Goal: Find specific page/section: Find specific page/section

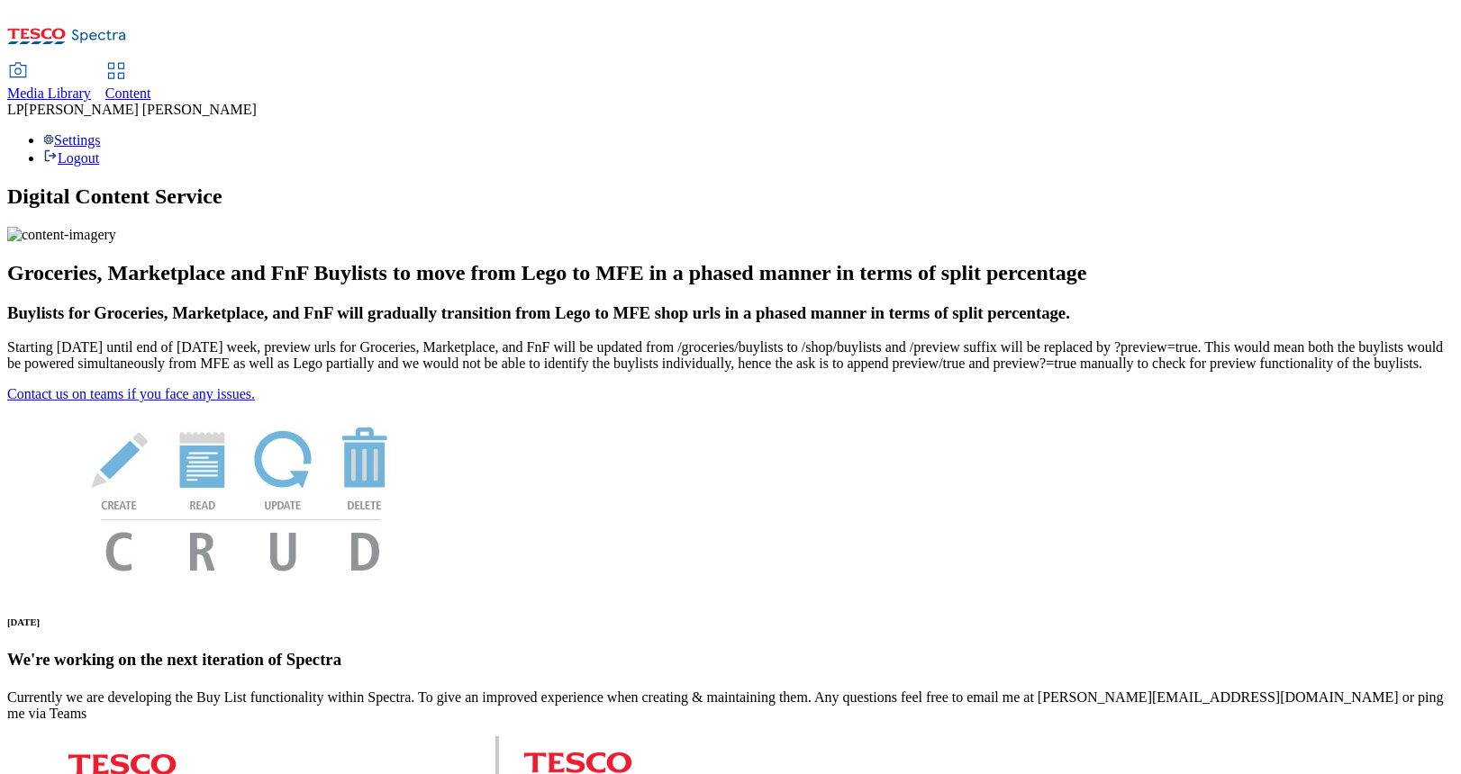
click at [91, 86] on span "Media Library" at bounding box center [49, 93] width 84 height 15
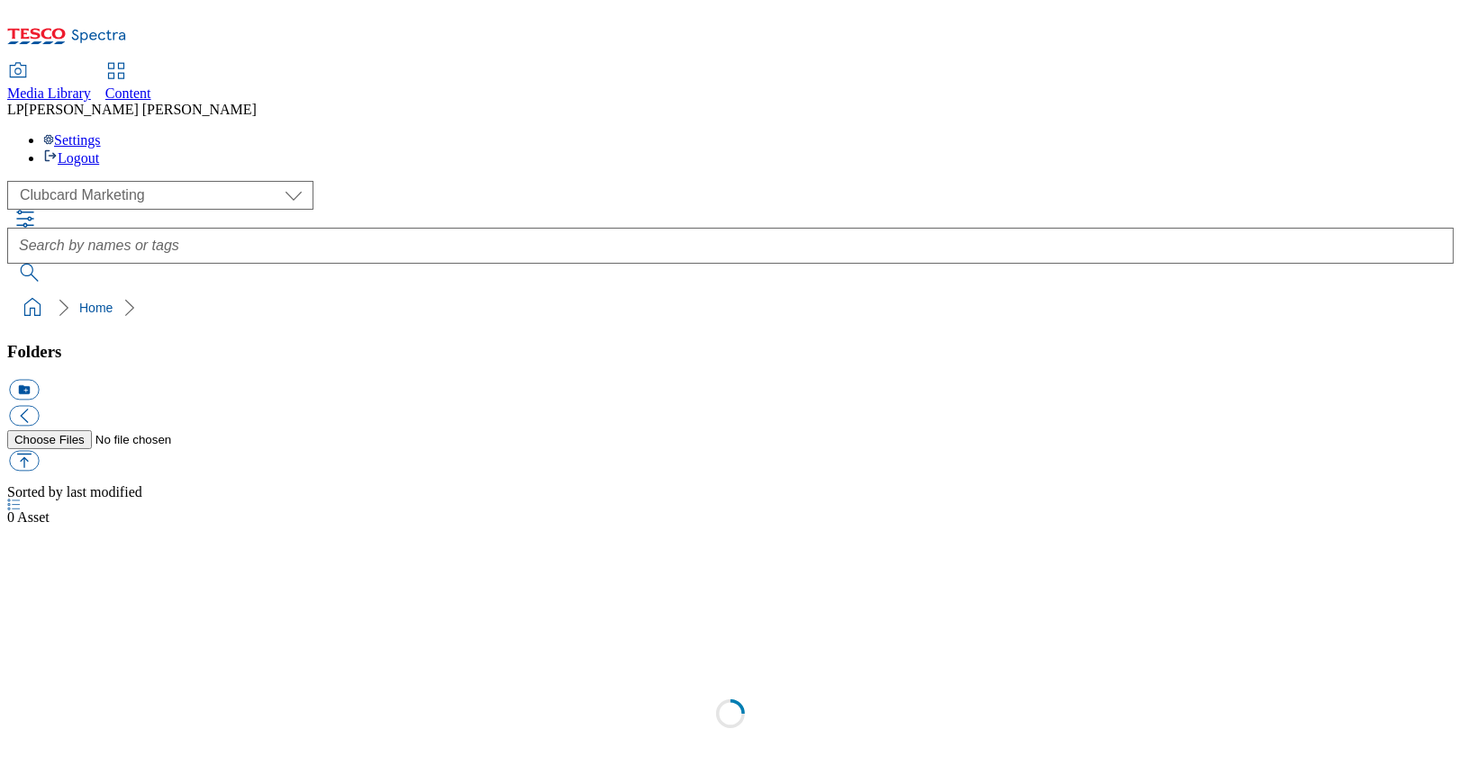
scroll to position [1, 0]
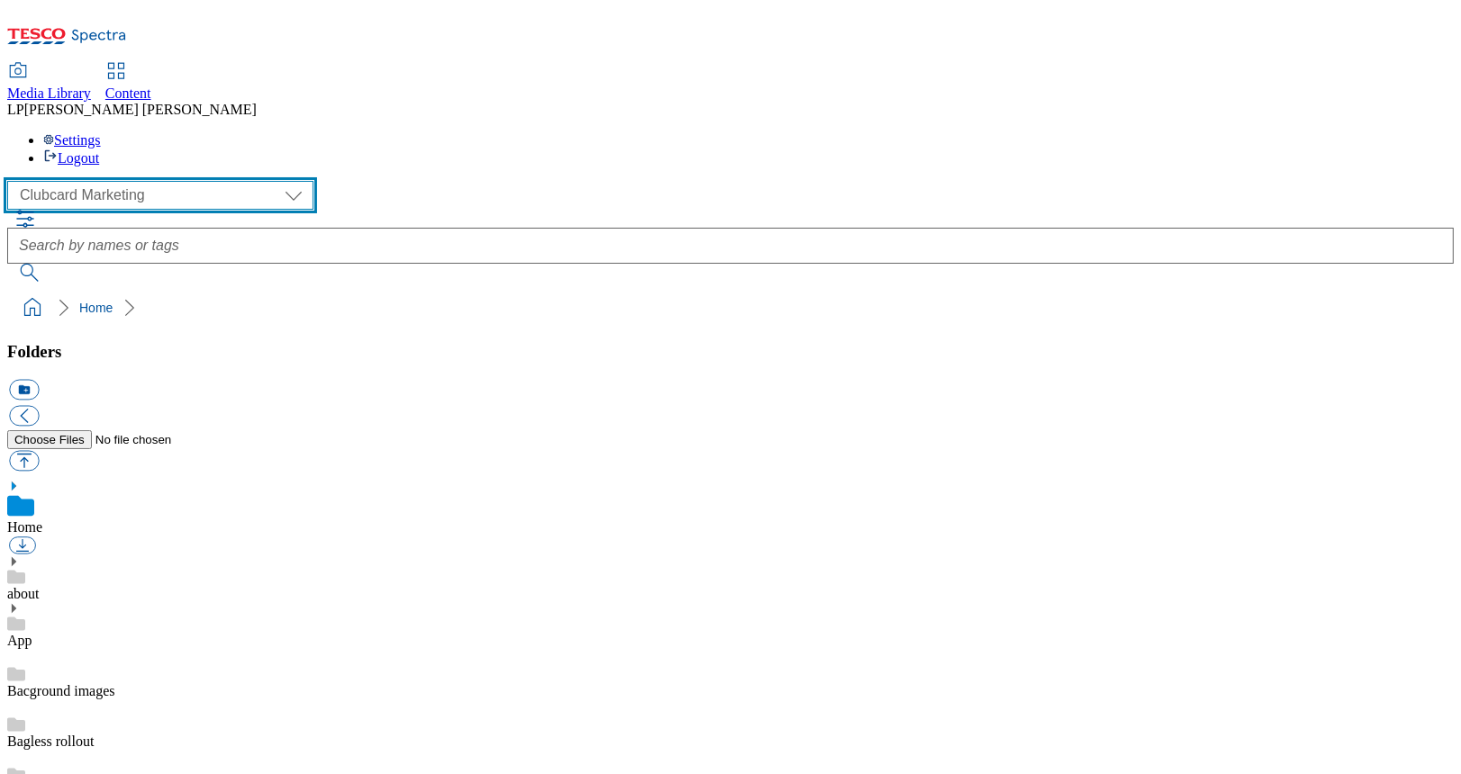
click at [75, 181] on select "Clubcard Marketing Demo Dotcom UK Emails GHS Marketing UK GHS Product UK GHS RO…" at bounding box center [160, 195] width 306 height 29
click at [12, 181] on select "Clubcard Marketing Demo Dotcom UK Emails GHS Marketing UK GHS Product UK GHS RO…" at bounding box center [160, 195] width 306 height 29
click at [104, 181] on select "Clubcard Marketing Demo Dotcom UK Emails GHS Marketing UK GHS Product UK GHS RO…" at bounding box center [160, 195] width 306 height 29
select select "flare-ghs-roi"
click at [12, 181] on select "Clubcard Marketing Demo Dotcom UK Emails GHS Marketing UK GHS Product UK GHS RO…" at bounding box center [160, 195] width 306 height 29
